Goal: Task Accomplishment & Management: Use online tool/utility

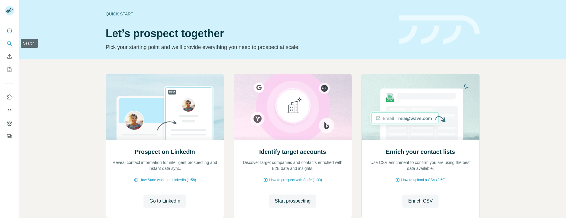
click at [9, 43] on icon "Search" at bounding box center [10, 43] width 6 height 6
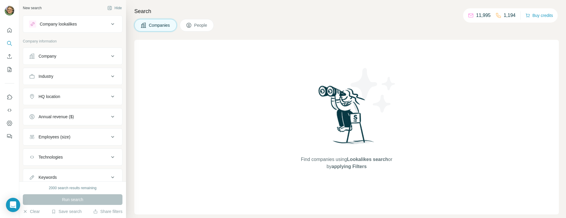
click at [197, 28] on span "People" at bounding box center [201, 25] width 14 height 6
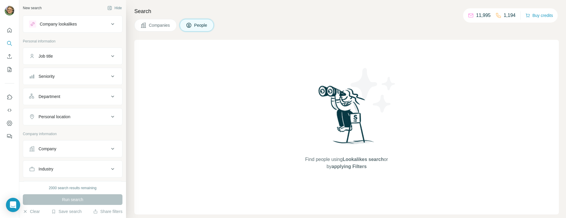
click at [152, 22] on span "Companies" at bounding box center [160, 25] width 22 height 6
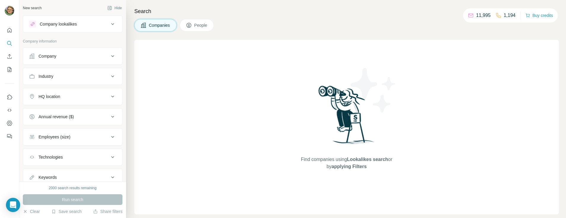
click at [472, 15] on icon at bounding box center [471, 15] width 6 height 6
click at [470, 15] on icon at bounding box center [471, 15] width 5 height 2
drag, startPoint x: 488, startPoint y: 15, endPoint x: 493, endPoint y: 15, distance: 4.8
click at [488, 15] on p "11,995" at bounding box center [483, 15] width 15 height 7
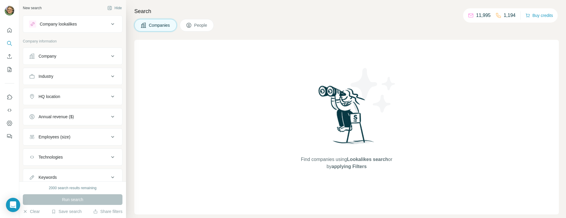
click at [493, 15] on div "11,995 1,194" at bounding box center [492, 15] width 48 height 8
click at [109, 75] on icon at bounding box center [112, 76] width 7 height 7
click at [109, 57] on icon at bounding box center [112, 56] width 7 height 7
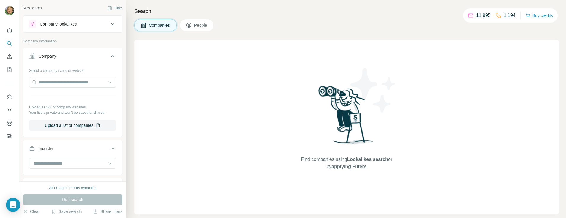
scroll to position [59, 0]
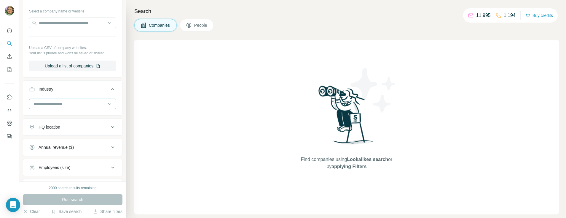
click at [75, 103] on input at bounding box center [69, 104] width 73 height 7
click at [61, 103] on input at bounding box center [69, 104] width 73 height 7
click at [60, 103] on input at bounding box center [69, 104] width 73 height 7
click at [51, 103] on input at bounding box center [69, 104] width 73 height 7
click at [47, 104] on input at bounding box center [69, 104] width 73 height 7
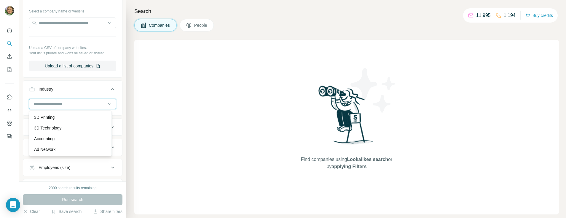
click at [46, 104] on input at bounding box center [69, 104] width 73 height 7
click at [44, 103] on input at bounding box center [69, 104] width 73 height 7
type input "*******"
click at [184, 141] on div "Find companies using Lookalikes search or by applying Filters" at bounding box center [346, 127] width 425 height 174
click at [71, 106] on input at bounding box center [69, 104] width 73 height 7
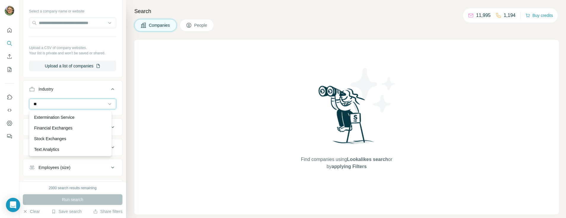
type input "*"
type input "*********"
click at [68, 139] on div "Brand Marketing" at bounding box center [70, 139] width 73 height 6
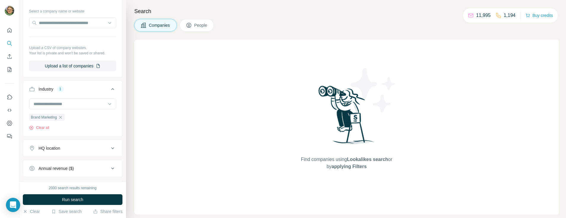
scroll to position [89, 0]
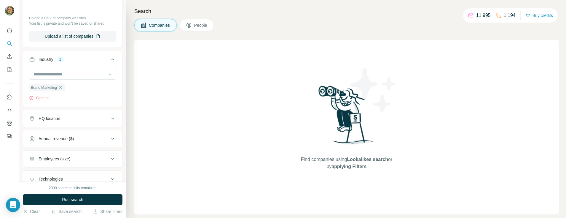
click at [109, 119] on icon at bounding box center [112, 118] width 7 height 7
click at [62, 135] on input "text" at bounding box center [72, 133] width 87 height 11
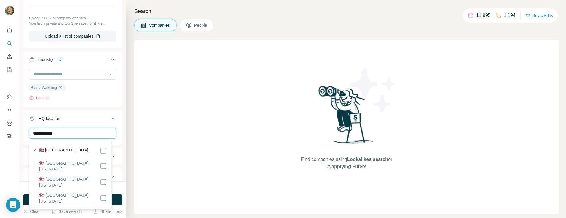
type input "**********"
click at [246, 130] on div "Find companies using Lookalikes search or by applying Filters" at bounding box center [346, 127] width 425 height 174
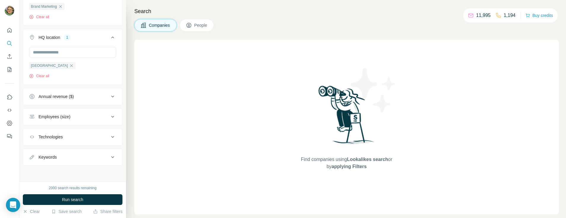
scroll to position [171, 0]
click at [94, 97] on div "Annual revenue ($)" at bounding box center [69, 96] width 80 height 6
click at [252, 105] on div "Find companies using Lookalikes search or by applying Filters" at bounding box center [346, 127] width 425 height 174
click at [110, 96] on icon at bounding box center [112, 94] width 7 height 7
click at [84, 120] on button "Employees (size)" at bounding box center [72, 116] width 99 height 14
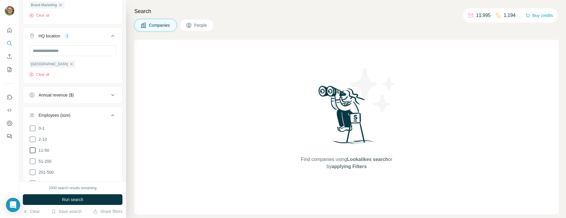
click at [34, 151] on icon at bounding box center [32, 150] width 7 height 7
click at [217, 125] on div "Find companies using Lookalikes search or by applying Filters" at bounding box center [346, 127] width 425 height 174
click at [109, 96] on icon at bounding box center [112, 94] width 7 height 7
click at [110, 96] on icon at bounding box center [112, 94] width 7 height 7
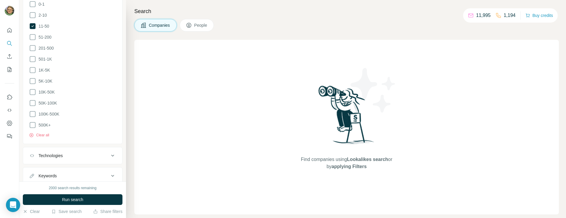
scroll to position [312, 0]
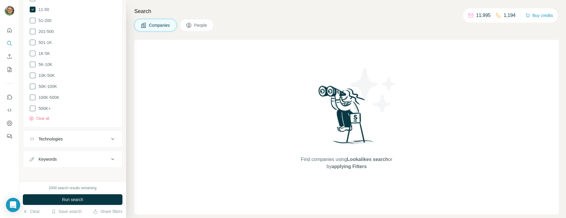
click at [105, 137] on button "Technologies" at bounding box center [72, 139] width 99 height 14
click at [87, 156] on div "Keywords" at bounding box center [69, 159] width 80 height 6
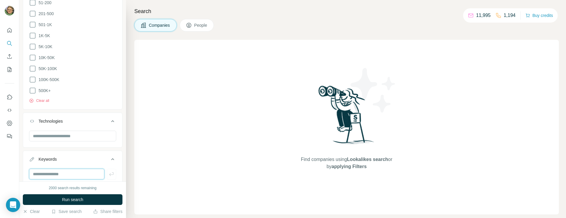
click at [75, 168] on input "text" at bounding box center [66, 173] width 75 height 11
type input "*******"
click at [214, 160] on div "Find companies using Lookalikes search or by applying Filters" at bounding box center [346, 127] width 425 height 174
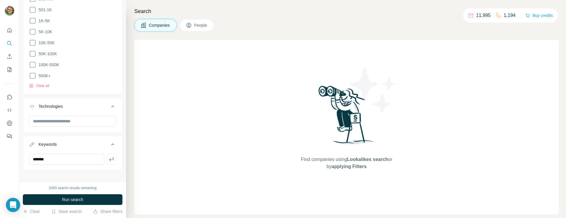
scroll to position [348, 0]
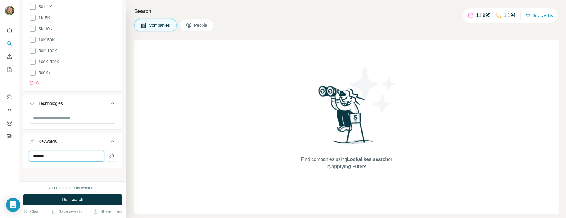
click at [84, 154] on input "*******" at bounding box center [66, 156] width 75 height 11
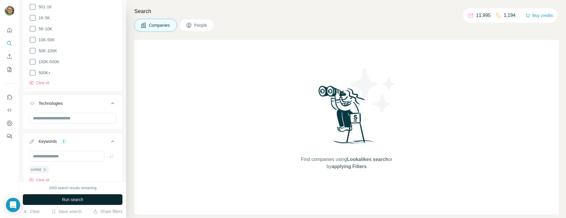
click at [89, 197] on button "Run search" at bounding box center [73, 199] width 100 height 11
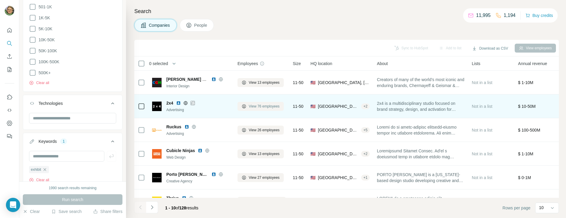
click at [262, 106] on span "View 76 employees" at bounding box center [264, 106] width 31 height 5
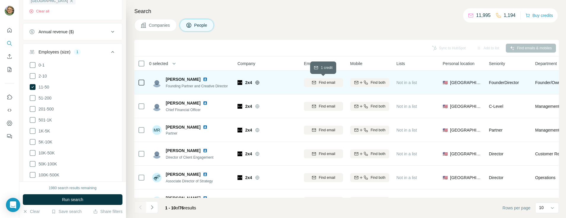
click at [321, 82] on span "Find email" at bounding box center [327, 82] width 16 height 5
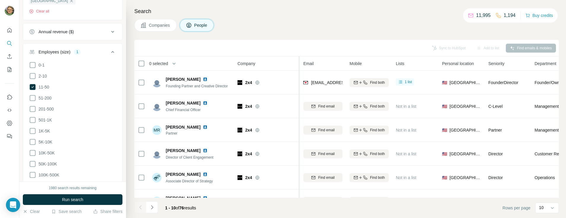
drag, startPoint x: 316, startPoint y: 82, endPoint x: 300, endPoint y: 107, distance: 29.3
click at [300, 107] on table "0 selected People Company Email Mobile Lists Personal location Seniority Depart…" at bounding box center [389, 182] width 510 height 252
click at [431, 46] on button "Sync to HubSpot (1)" at bounding box center [435, 48] width 47 height 9
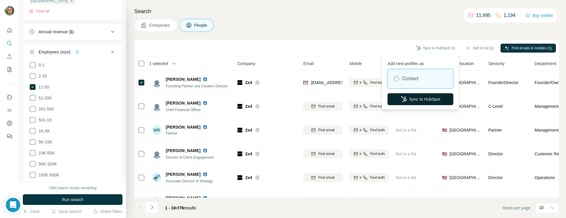
click at [422, 98] on button "Sync to HubSpot" at bounding box center [421, 99] width 66 height 12
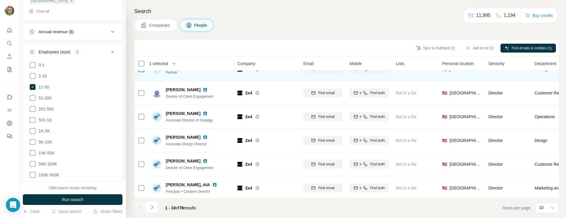
scroll to position [113, 0]
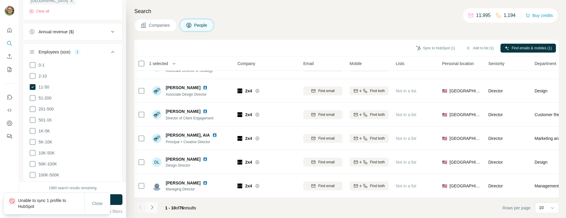
click at [154, 209] on icon "Navigate to next page" at bounding box center [152, 207] width 6 height 6
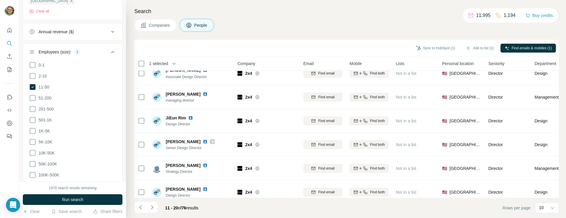
scroll to position [0, 0]
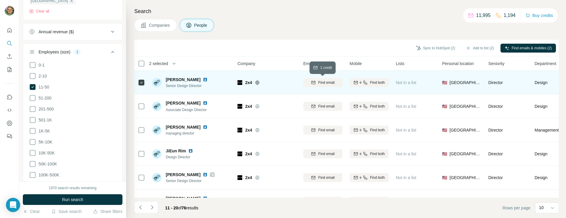
click at [323, 82] on span "Find email" at bounding box center [326, 82] width 16 height 5
click at [259, 82] on icon at bounding box center [258, 82] width 4 height 0
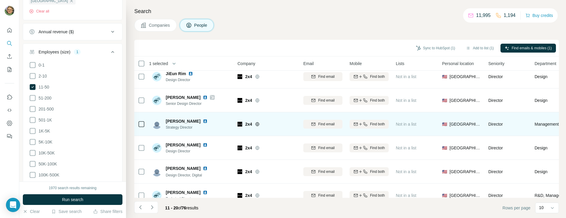
scroll to position [113, 0]
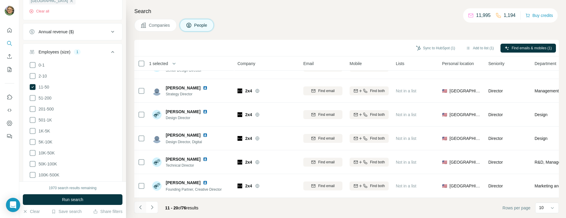
click at [139, 207] on icon "Navigate to previous page" at bounding box center [141, 207] width 6 height 6
click at [153, 208] on icon "Navigate to next page" at bounding box center [152, 207] width 6 height 6
click at [441, 48] on button "Sync to HubSpot (2)" at bounding box center [435, 48] width 47 height 9
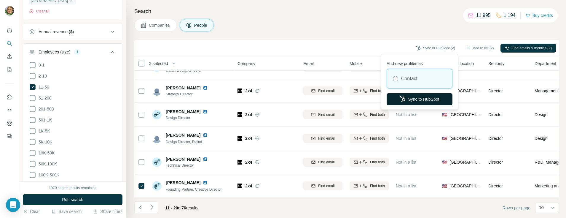
click at [408, 101] on button "Sync to HubSpot" at bounding box center [420, 99] width 66 height 12
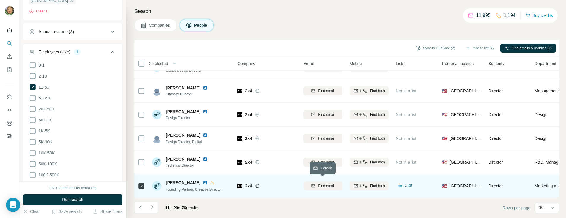
click at [328, 183] on span "Find email" at bounding box center [326, 185] width 16 height 5
click at [425, 47] on button "Sync to HubSpot (2)" at bounding box center [435, 48] width 47 height 9
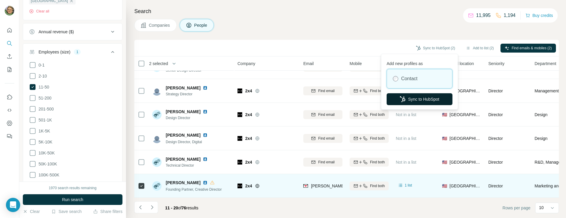
click at [420, 100] on button "Sync to HubSpot" at bounding box center [420, 99] width 66 height 12
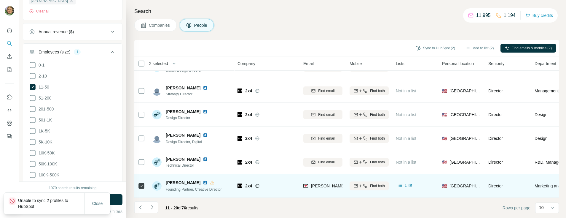
click at [60, 203] on p "Unable to sync 2 profiles to HubSpot" at bounding box center [51, 203] width 66 height 12
click at [99, 200] on button "Close" at bounding box center [97, 203] width 19 height 11
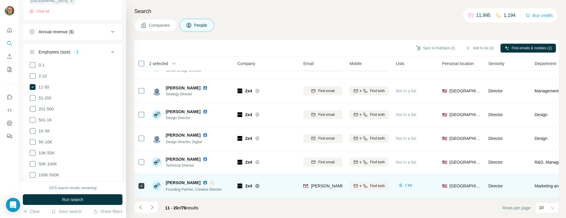
click at [203, 180] on img at bounding box center [205, 182] width 5 height 5
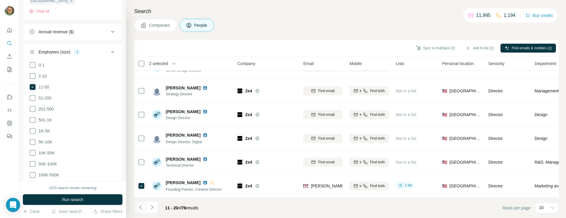
click at [139, 206] on icon "Navigate to previous page" at bounding box center [141, 207] width 6 height 6
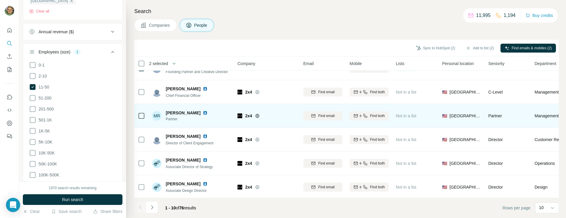
scroll to position [0, 0]
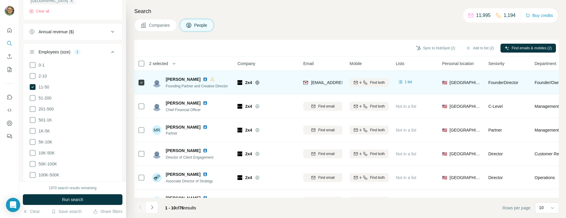
click at [203, 78] on img at bounding box center [205, 79] width 5 height 5
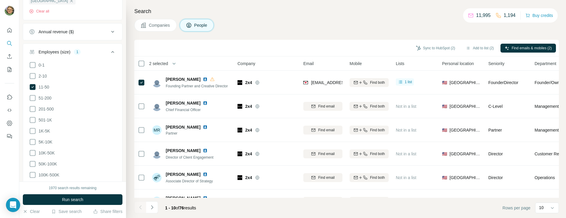
click at [162, 25] on span "Companies" at bounding box center [160, 25] width 22 height 6
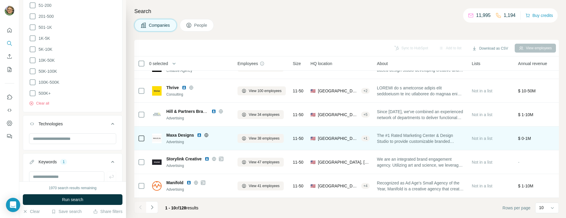
scroll to position [113, 0]
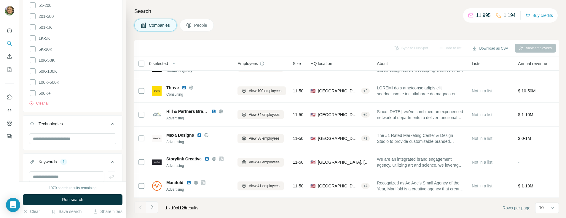
click at [153, 208] on icon "Navigate to next page" at bounding box center [152, 207] width 6 height 6
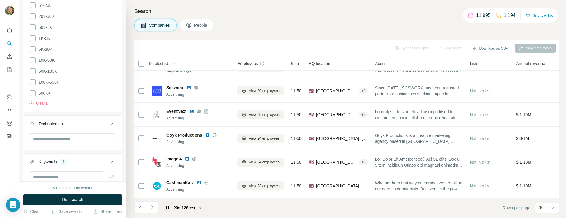
click at [157, 206] on button "Navigate to next page" at bounding box center [152, 207] width 12 height 12
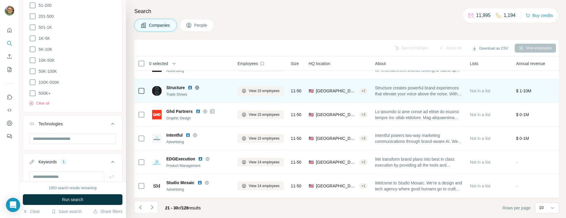
click at [198, 87] on icon at bounding box center [197, 87] width 4 height 0
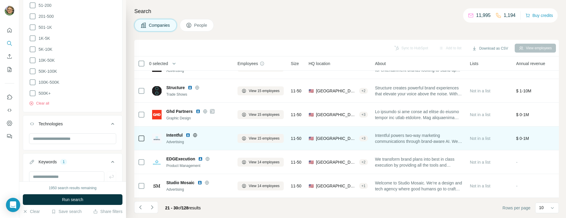
click at [195, 135] on icon at bounding box center [195, 135] width 4 height 0
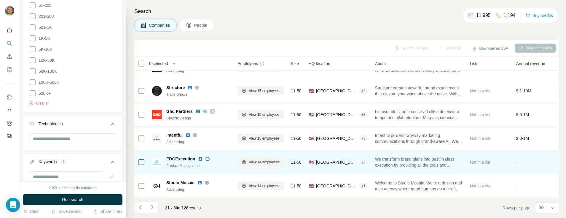
scroll to position [0, 0]
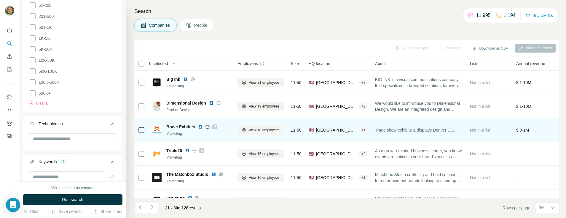
click at [208, 127] on icon at bounding box center [207, 127] width 1 height 4
click at [266, 130] on span "View 18 employees" at bounding box center [264, 129] width 31 height 5
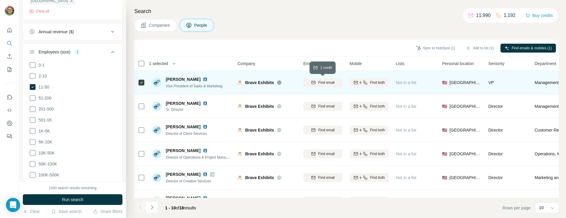
click at [332, 82] on span "Find email" at bounding box center [326, 82] width 16 height 5
click at [441, 47] on button "Sync to HubSpot (1)" at bounding box center [435, 48] width 47 height 9
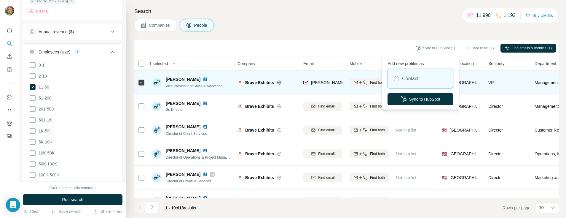
drag, startPoint x: 419, startPoint y: 99, endPoint x: 271, endPoint y: 202, distance: 180.5
click at [419, 100] on button "Sync to HubSpot" at bounding box center [421, 99] width 66 height 12
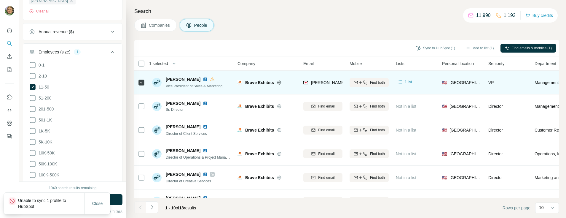
click at [203, 79] on img at bounding box center [205, 79] width 5 height 5
